Goal: Transaction & Acquisition: Purchase product/service

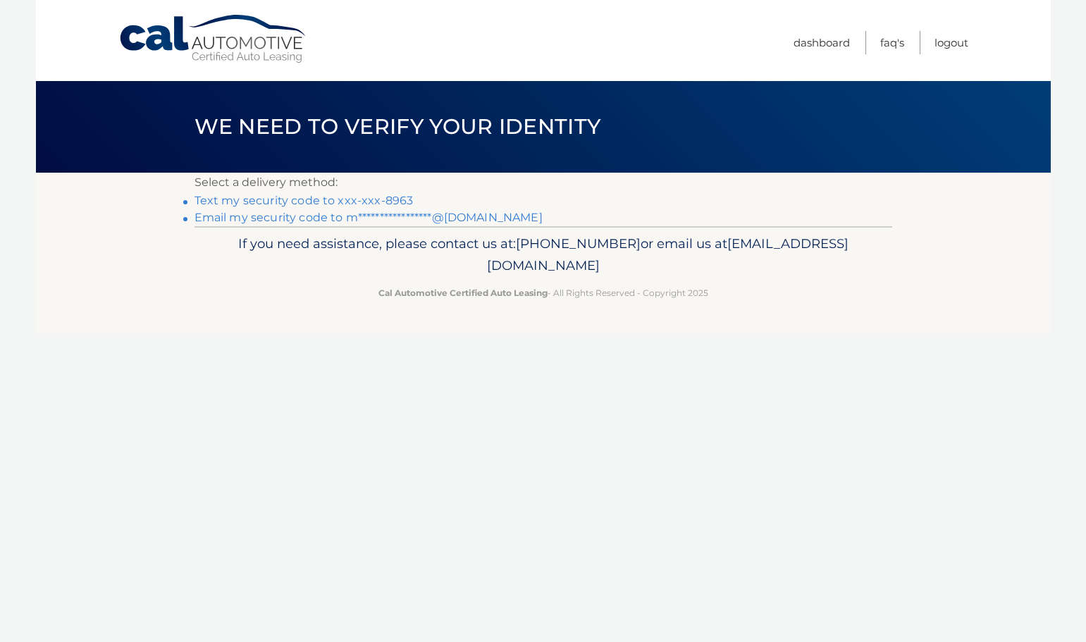
click at [271, 197] on link "Text my security code to xxx-xxx-8963" at bounding box center [303, 200] width 219 height 13
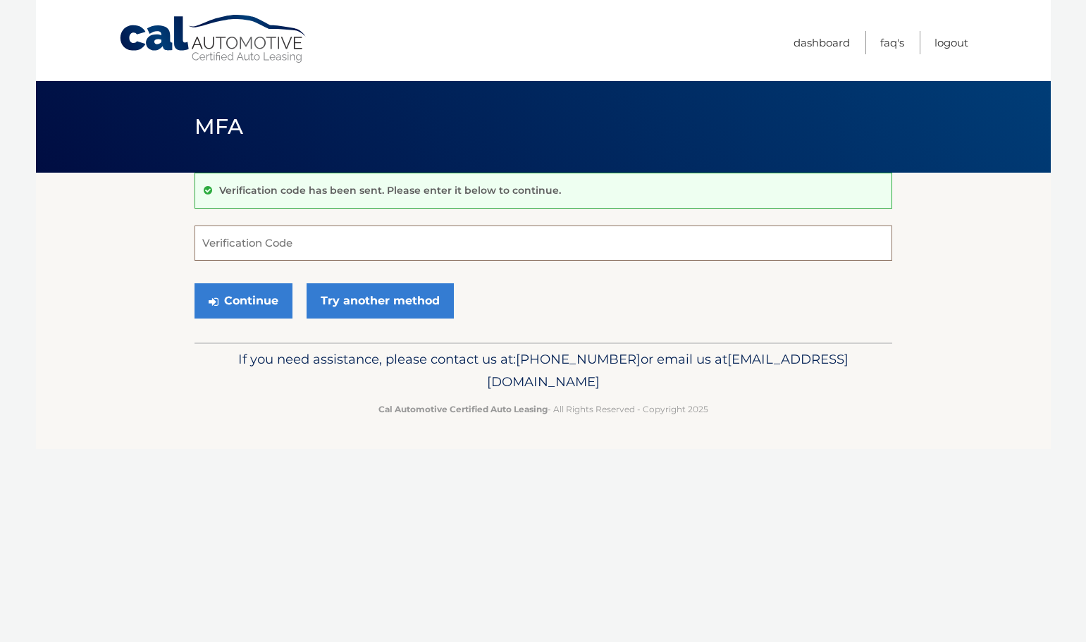
click at [291, 249] on input "Verification Code" at bounding box center [543, 242] width 698 height 35
type input "174939"
click at [265, 303] on button "Continue" at bounding box center [243, 300] width 98 height 35
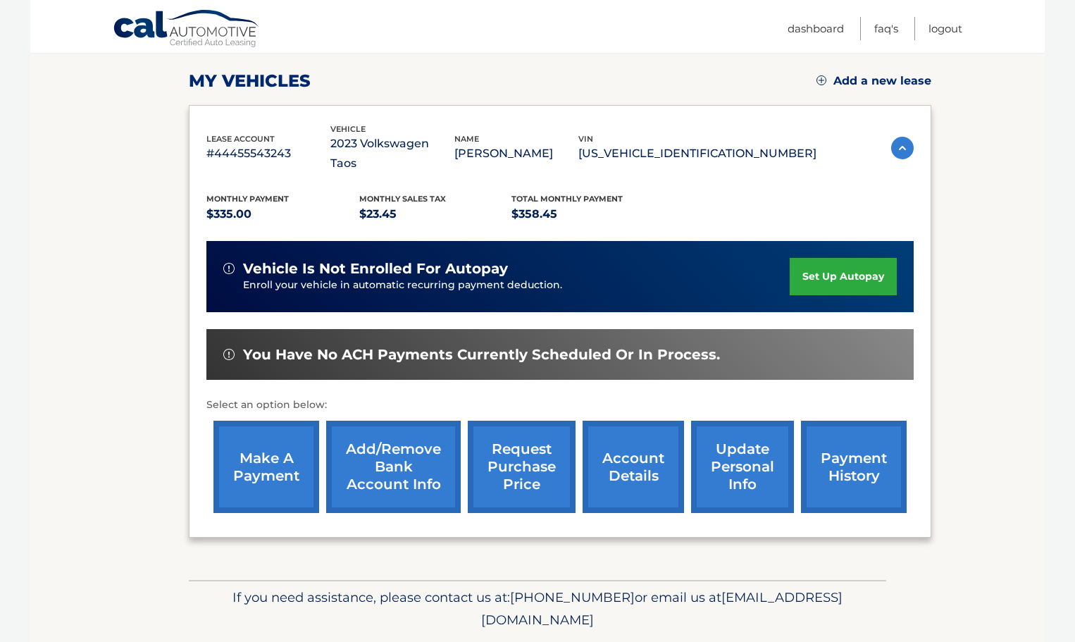
scroll to position [211, 0]
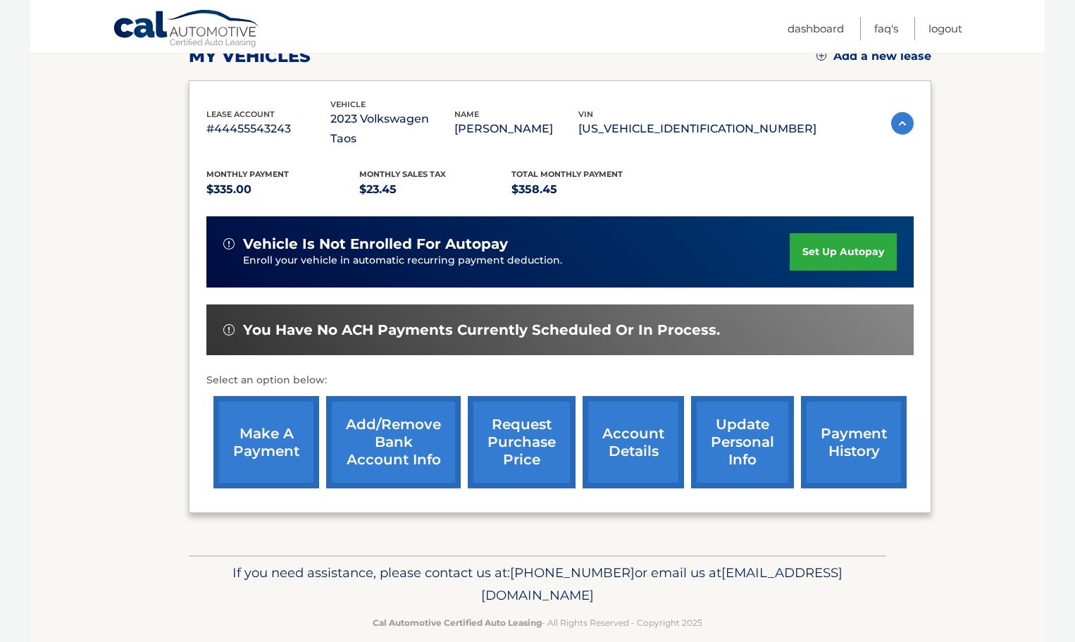
click at [236, 429] on link "make a payment" at bounding box center [266, 442] width 106 height 92
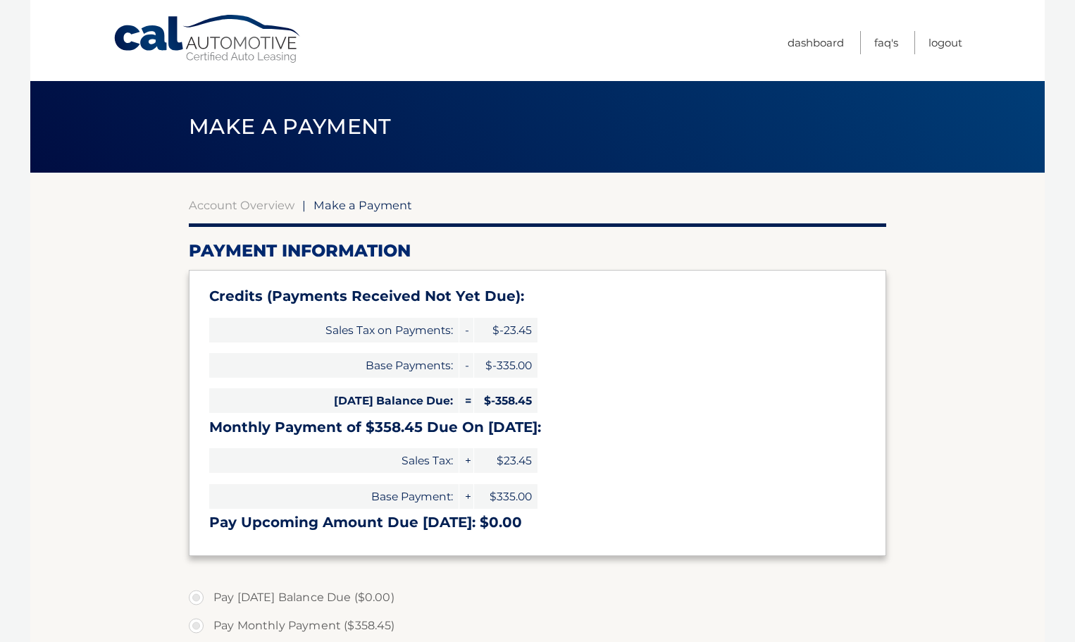
select select "NzljM2ViY2MtYWEyMi00YTJhLWI0ZjktZDhmY2I0ZDRkNTY3"
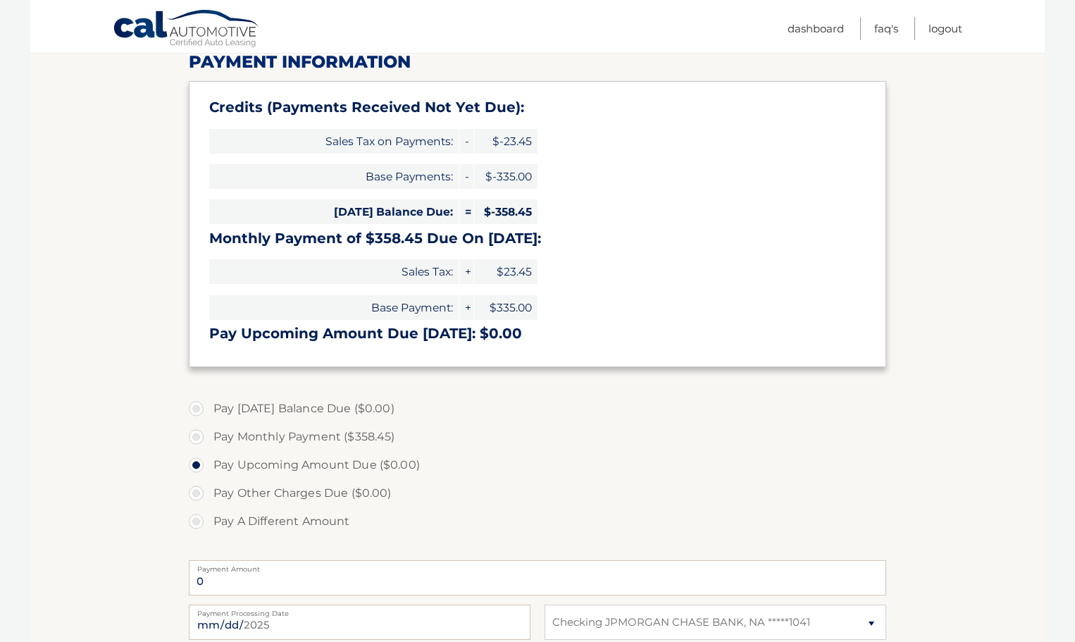
scroll to position [211, 0]
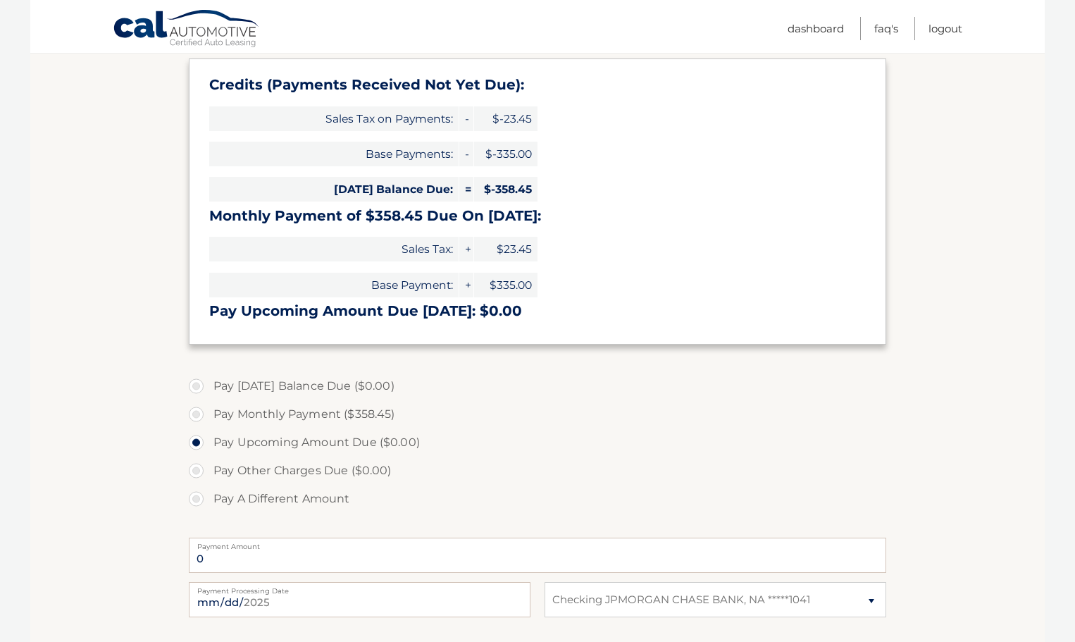
click at [195, 416] on label "Pay Monthly Payment ($358.45)" at bounding box center [538, 414] width 698 height 28
click at [195, 416] on input "Pay Monthly Payment ($358.45)" at bounding box center [201, 411] width 14 height 23
radio input "true"
type input "358.45"
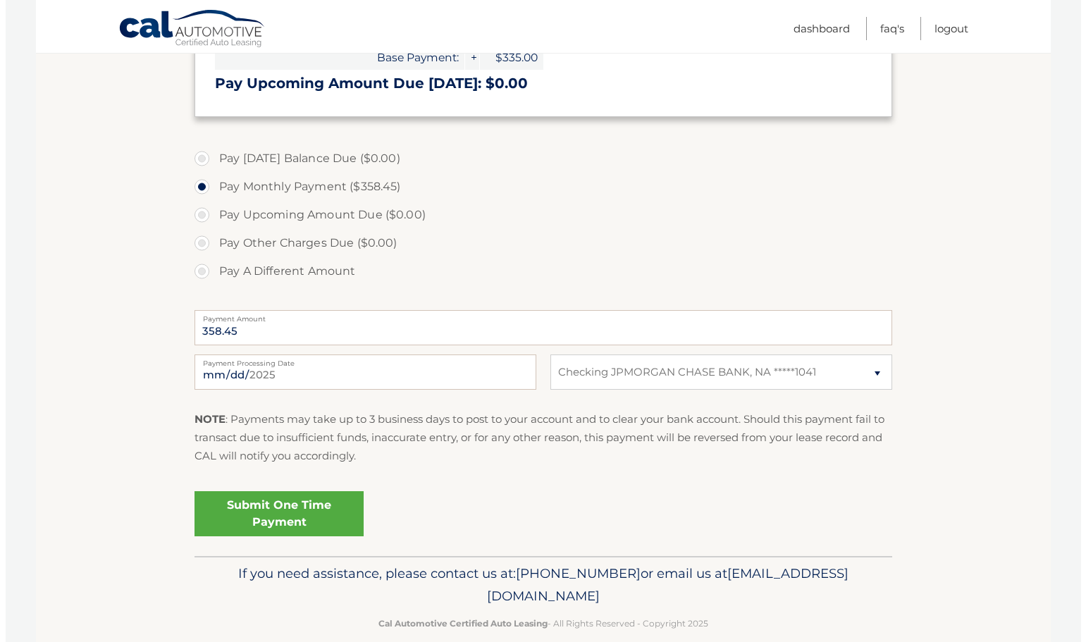
scroll to position [460, 0]
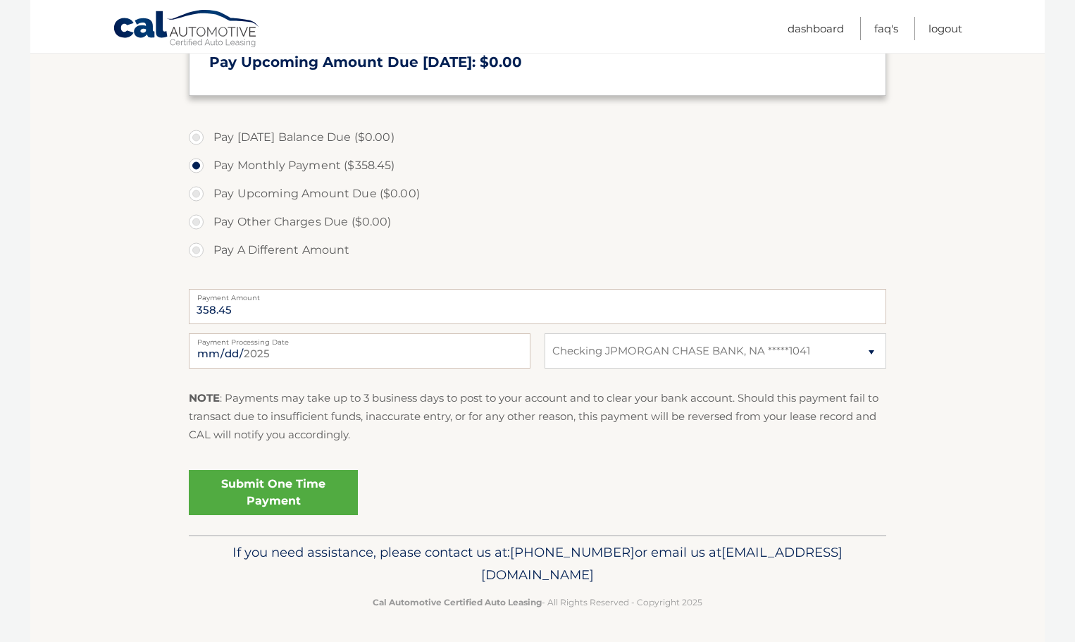
click at [294, 482] on link "Submit One Time Payment" at bounding box center [273, 492] width 169 height 45
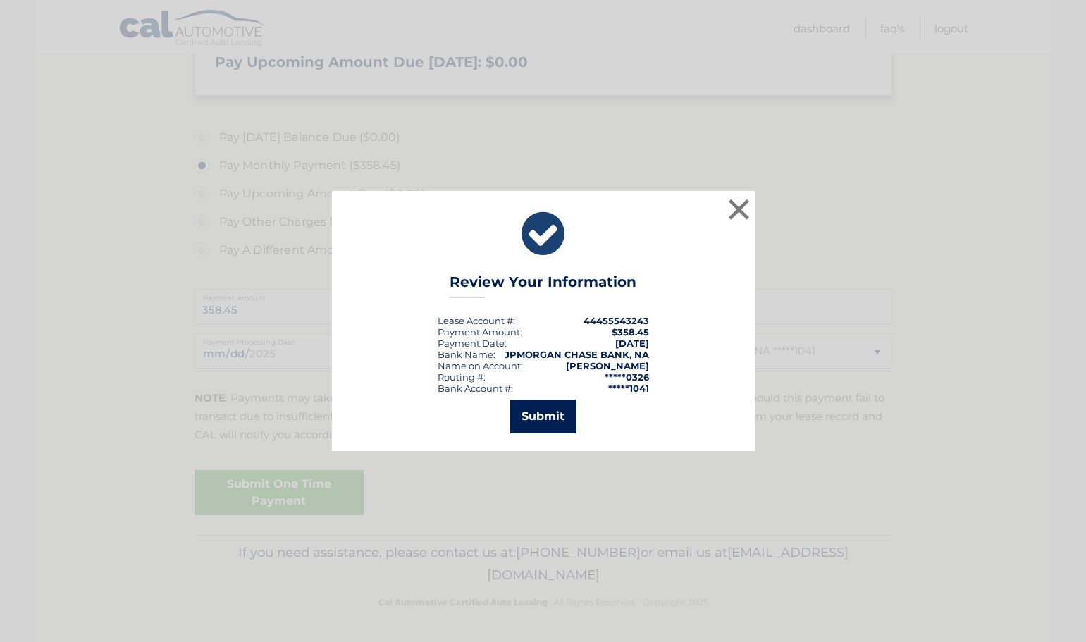
click at [527, 410] on button "Submit" at bounding box center [543, 416] width 66 height 34
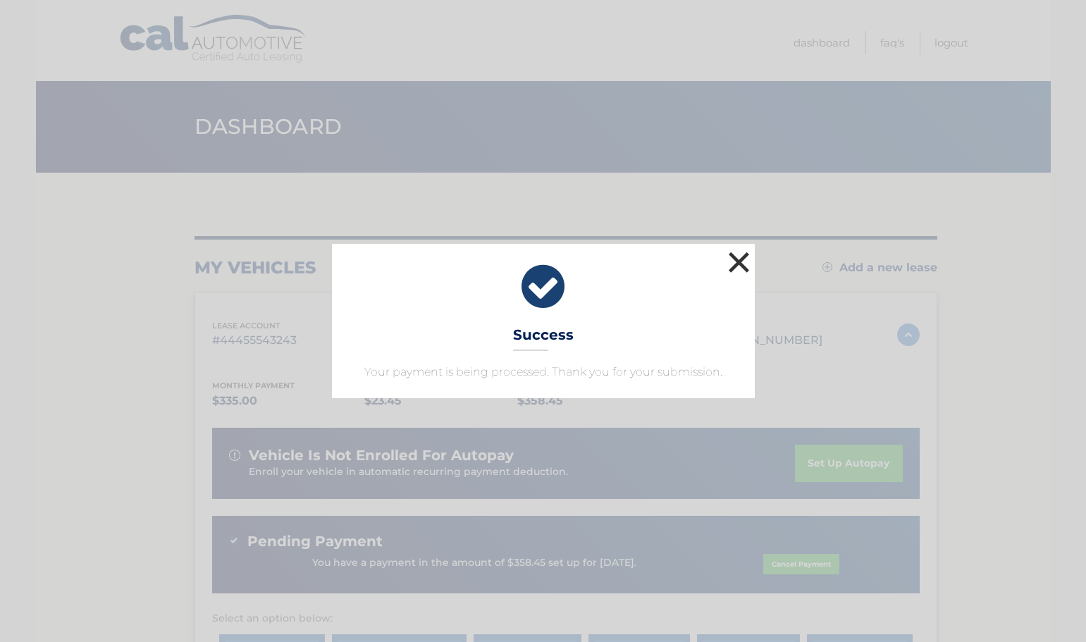
click at [736, 264] on button "×" at bounding box center [739, 262] width 28 height 28
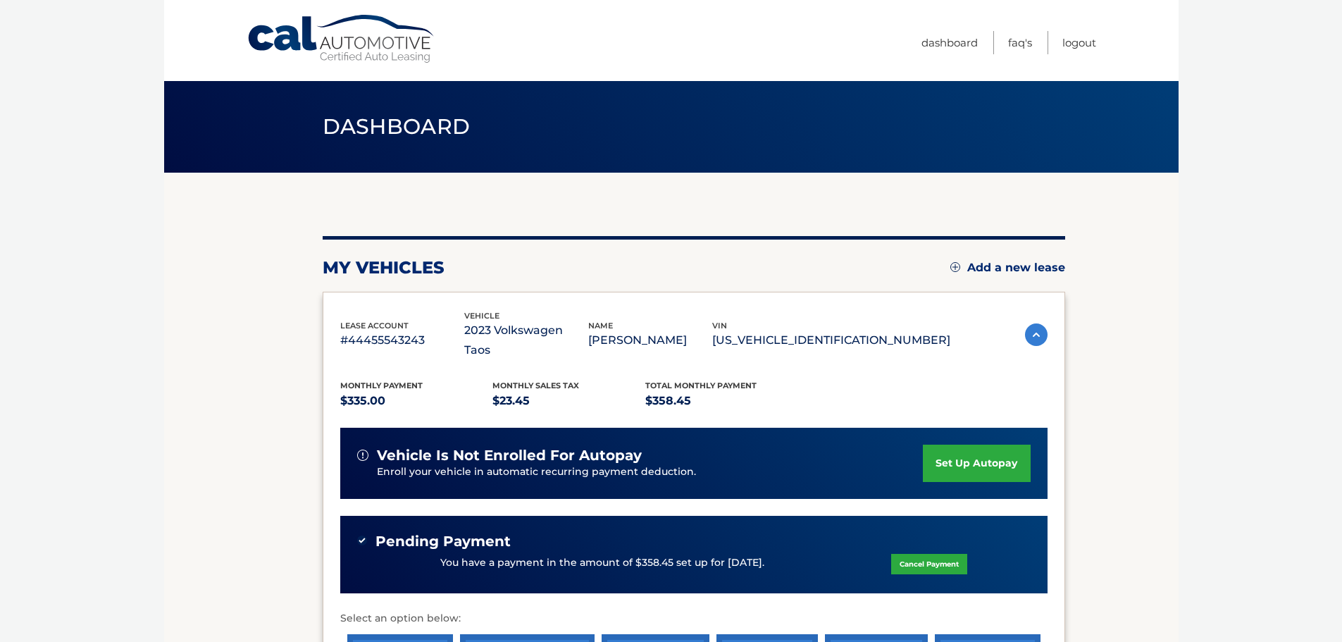
click at [1085, 388] on body "Cal Automotive Menu Dashboard FAQ's Logout" at bounding box center [671, 321] width 1342 height 642
click at [1077, 39] on link "Logout" at bounding box center [1079, 42] width 34 height 23
